Goal: Task Accomplishment & Management: Use online tool/utility

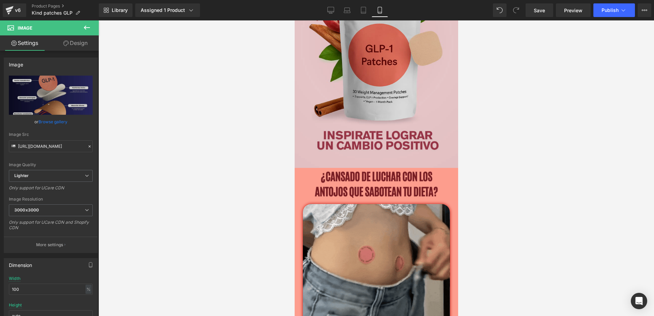
click at [356, 93] on img at bounding box center [375, 42] width 163 height 251
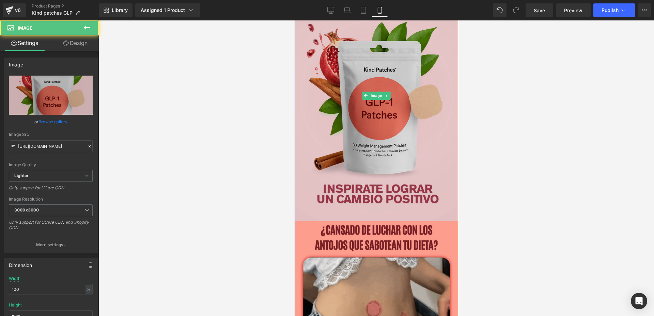
scroll to position [43, 0]
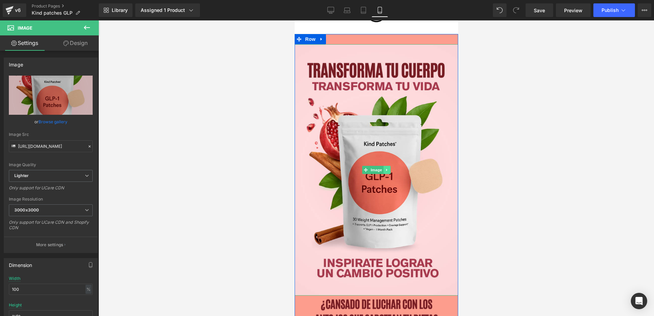
click at [385, 169] on icon at bounding box center [387, 170] width 4 height 4
click at [381, 170] on icon at bounding box center [383, 170] width 4 height 4
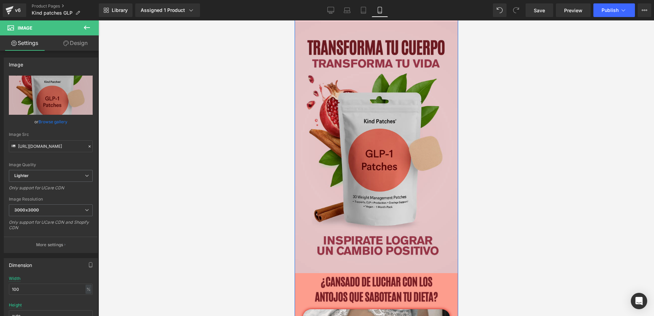
scroll to position [326, 0]
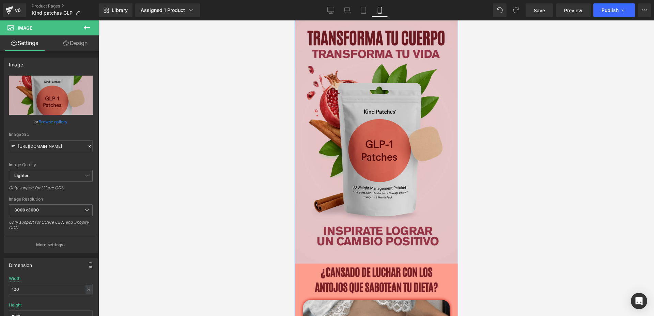
click at [410, 151] on img at bounding box center [375, 137] width 163 height 251
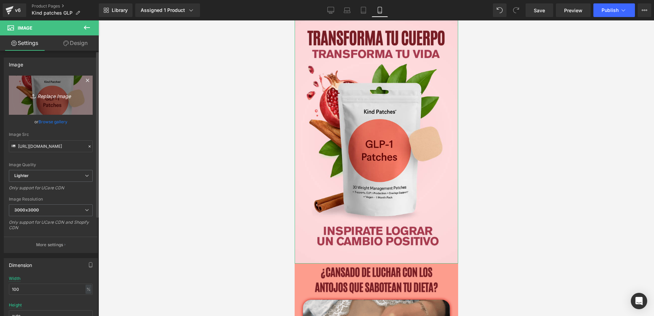
click at [54, 96] on icon "Replace Image" at bounding box center [51, 95] width 54 height 9
click at [67, 85] on link "Replace Image" at bounding box center [51, 95] width 84 height 39
type input "C:\fakepath\3.png"
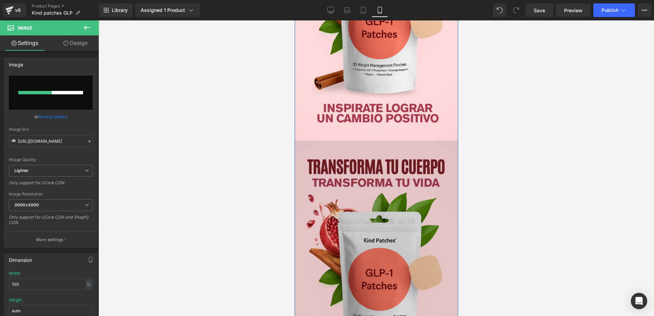
scroll to position [241, 0]
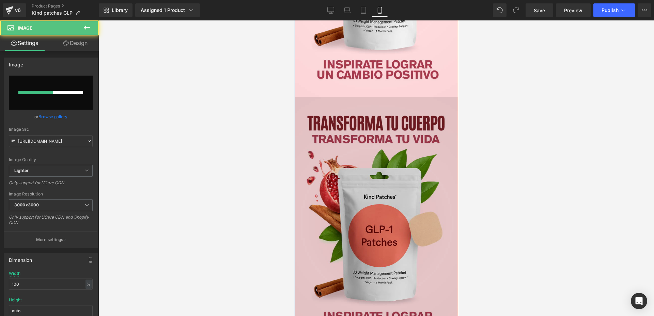
click at [408, 128] on img at bounding box center [375, 222] width 163 height 251
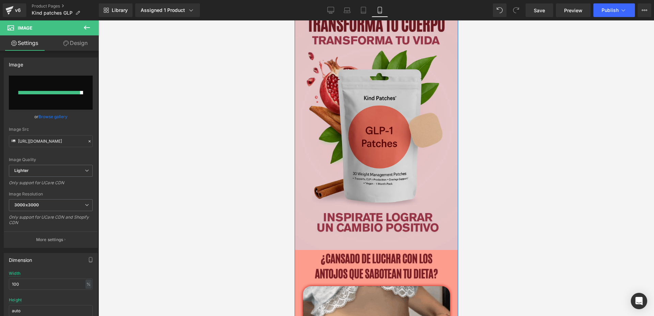
scroll to position [341, 0]
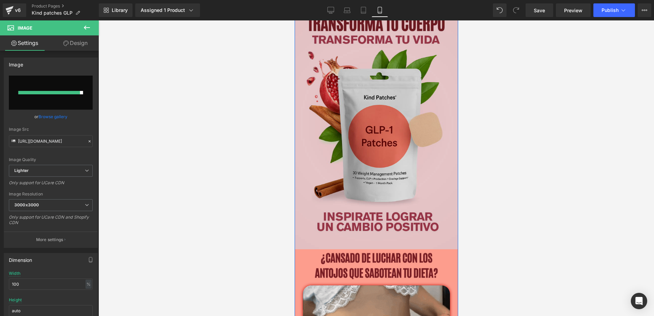
click at [387, 162] on img at bounding box center [375, 123] width 163 height 251
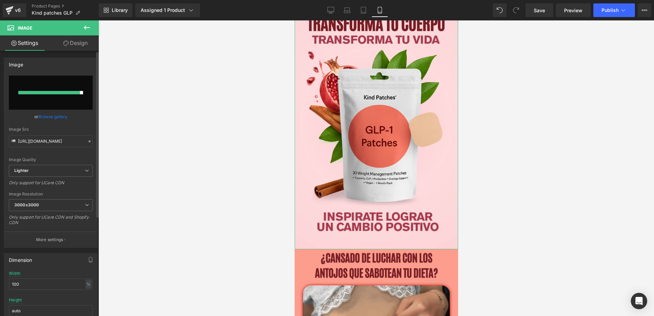
click at [55, 90] on input "file" at bounding box center [51, 93] width 84 height 34
type input "C:\fakepath\3.png"
type input "[URL][DOMAIN_NAME]"
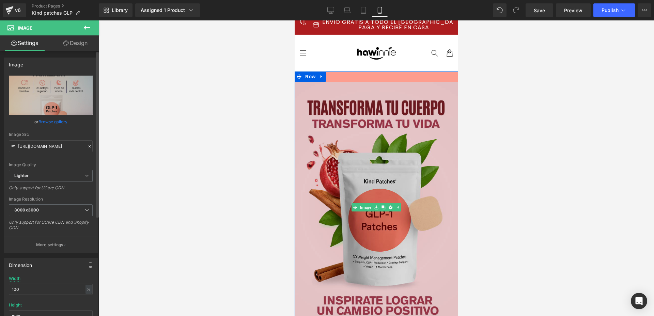
scroll to position [0, 0]
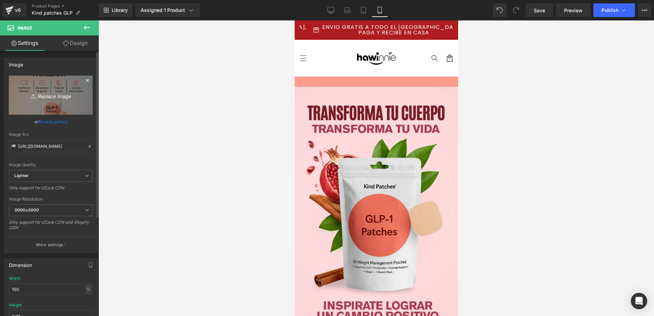
click at [58, 87] on link "Replace Image" at bounding box center [51, 95] width 84 height 39
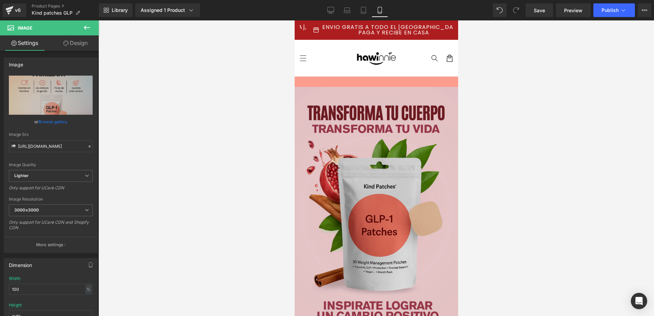
click at [371, 145] on img at bounding box center [375, 212] width 163 height 251
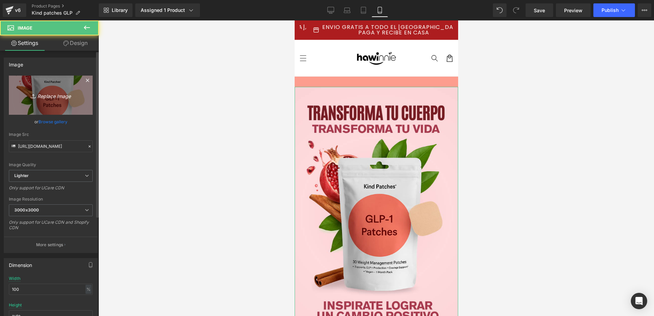
click at [44, 89] on link "Replace Image" at bounding box center [51, 95] width 84 height 39
type input "C:\fakepath\3.jpg"
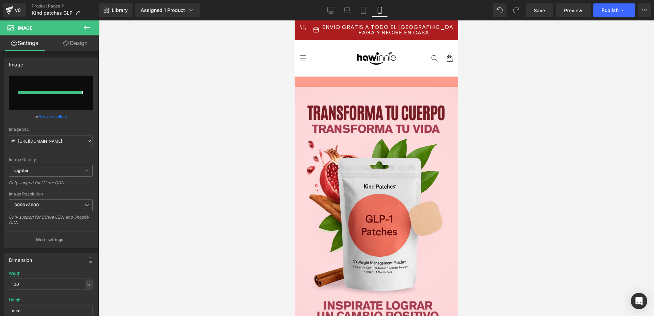
type input "[URL][DOMAIN_NAME]"
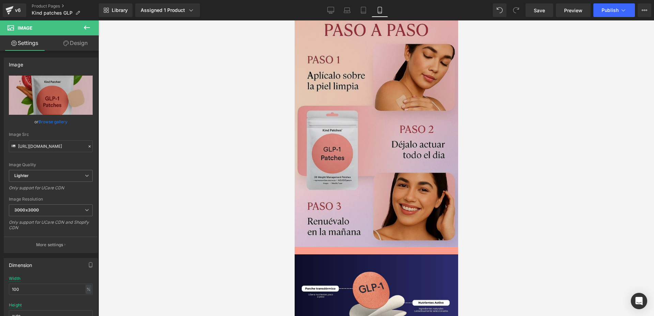
scroll to position [681, 0]
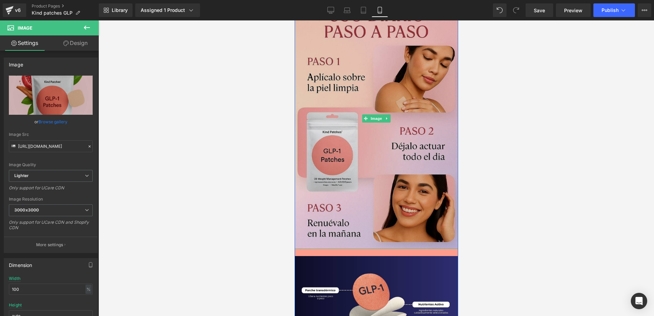
click at [371, 109] on img at bounding box center [375, 118] width 163 height 261
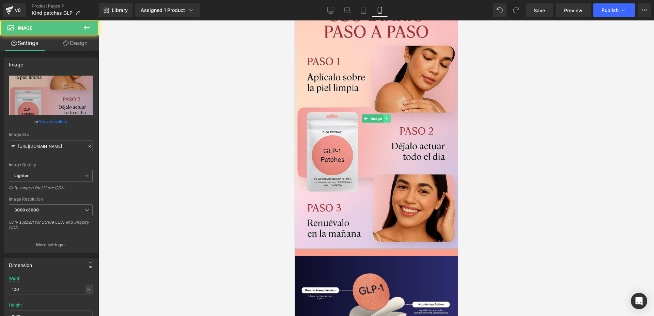
click at [386, 121] on link at bounding box center [386, 118] width 7 height 8
click at [381, 116] on icon at bounding box center [383, 118] width 4 height 4
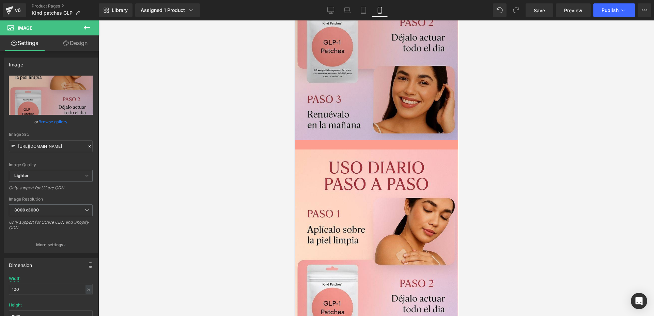
click at [376, 181] on img at bounding box center [375, 270] width 163 height 261
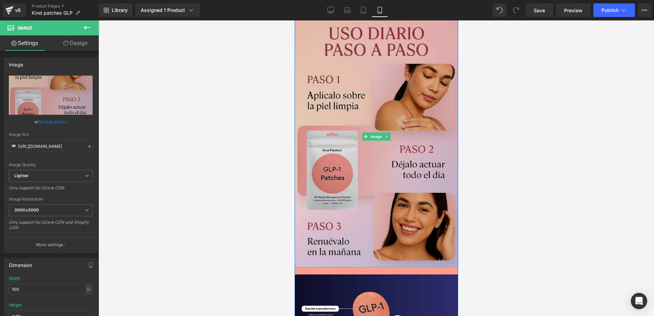
scroll to position [925, 0]
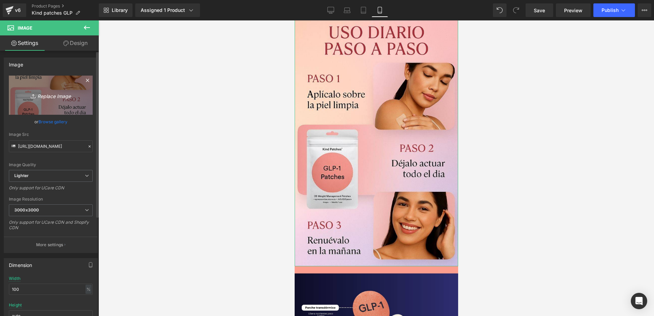
click at [53, 96] on icon "Replace Image" at bounding box center [51, 95] width 54 height 9
type input "C:\fakepath\3.jpg"
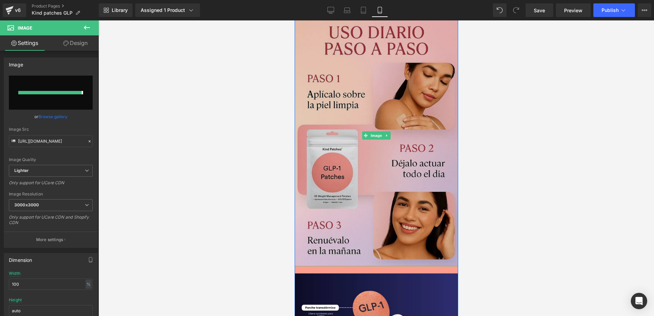
type input "[URL][DOMAIN_NAME]"
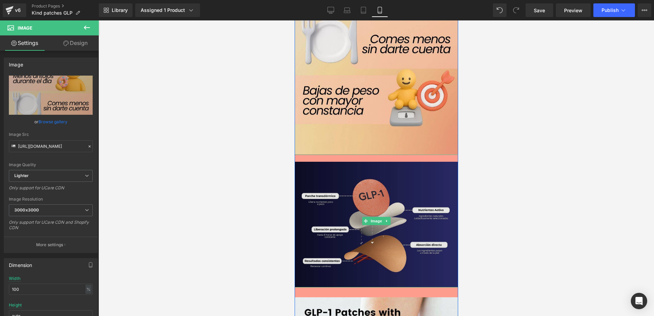
scroll to position [1095, 0]
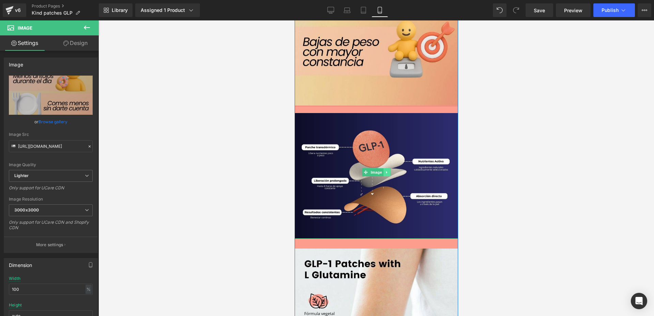
click at [385, 170] on icon at bounding box center [387, 172] width 4 height 4
click at [383, 171] on link at bounding box center [382, 172] width 7 height 8
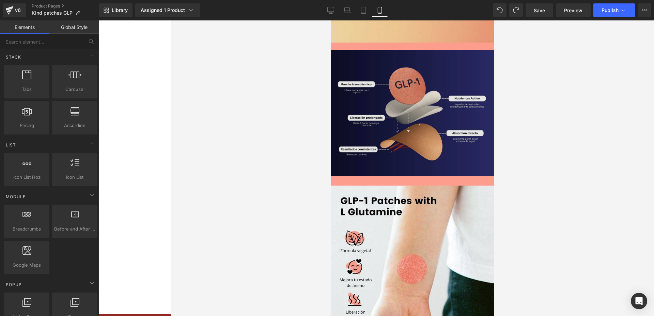
scroll to position [1159, 0]
